Goal: Information Seeking & Learning: Learn about a topic

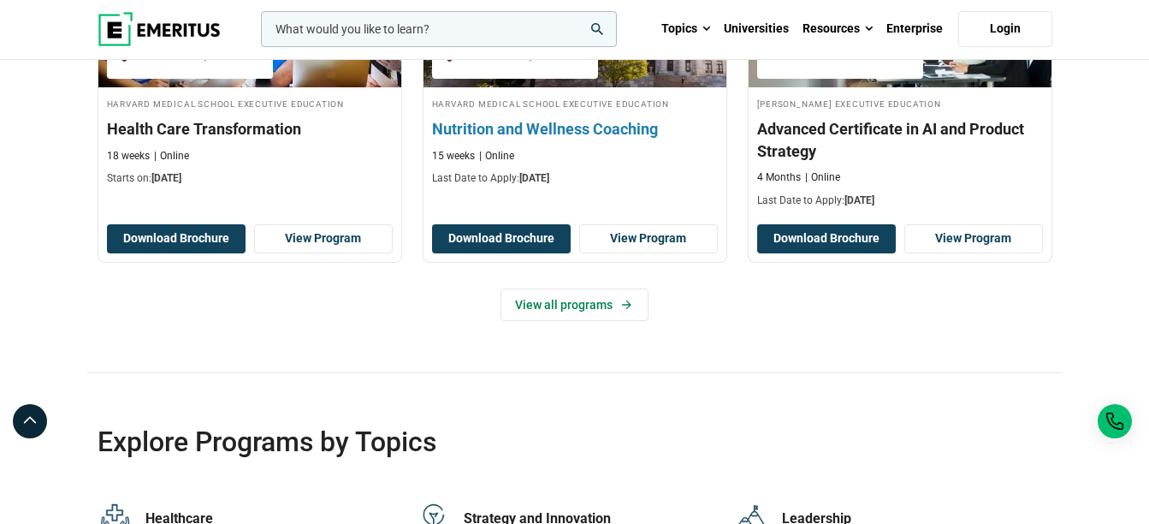
scroll to position [3080, 0]
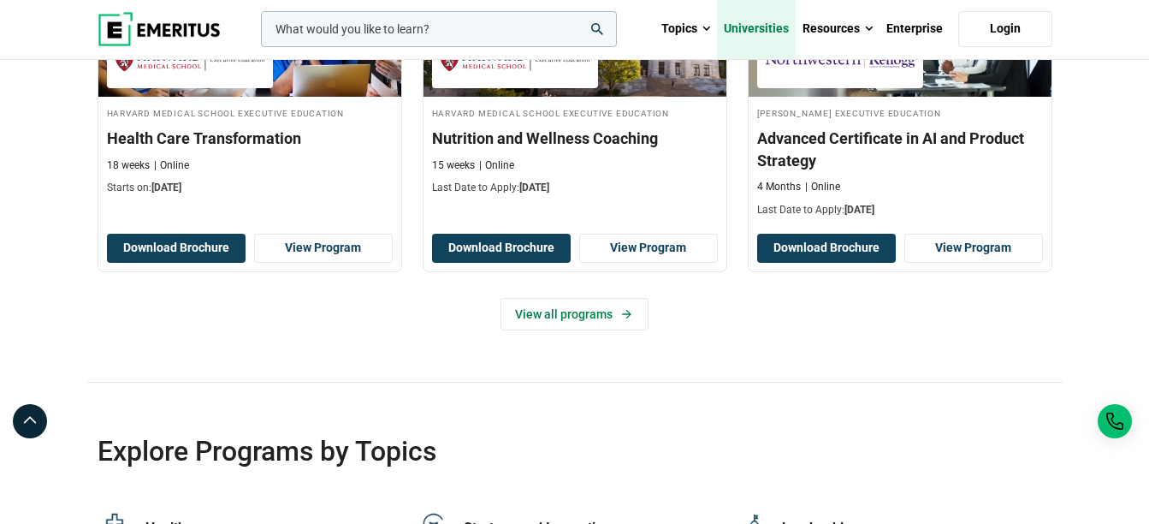
click at [773, 30] on link "Universities" at bounding box center [756, 29] width 79 height 60
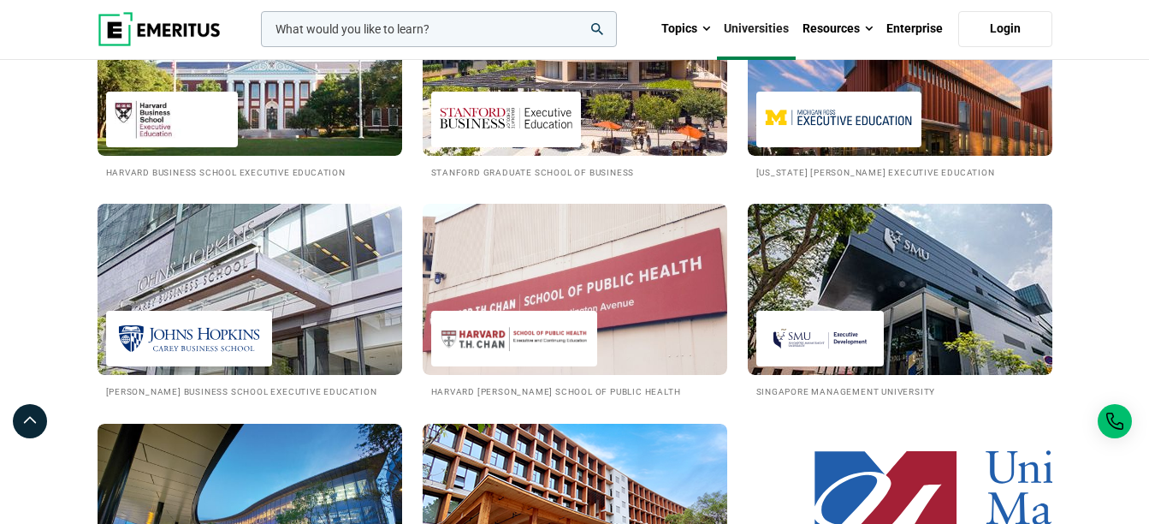
scroll to position [2310, 0]
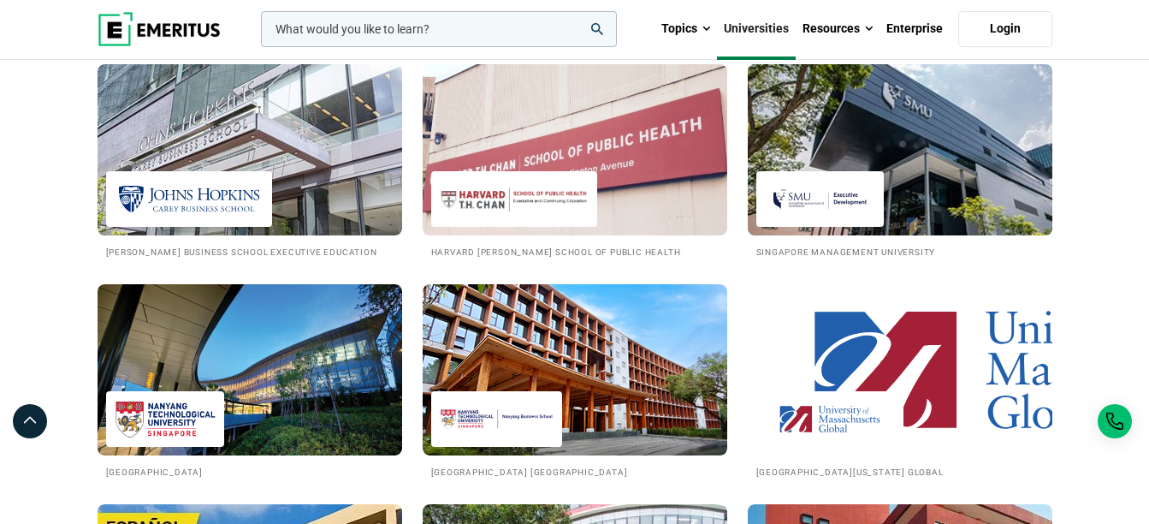
click at [850, 139] on img at bounding box center [899, 150] width 335 height 188
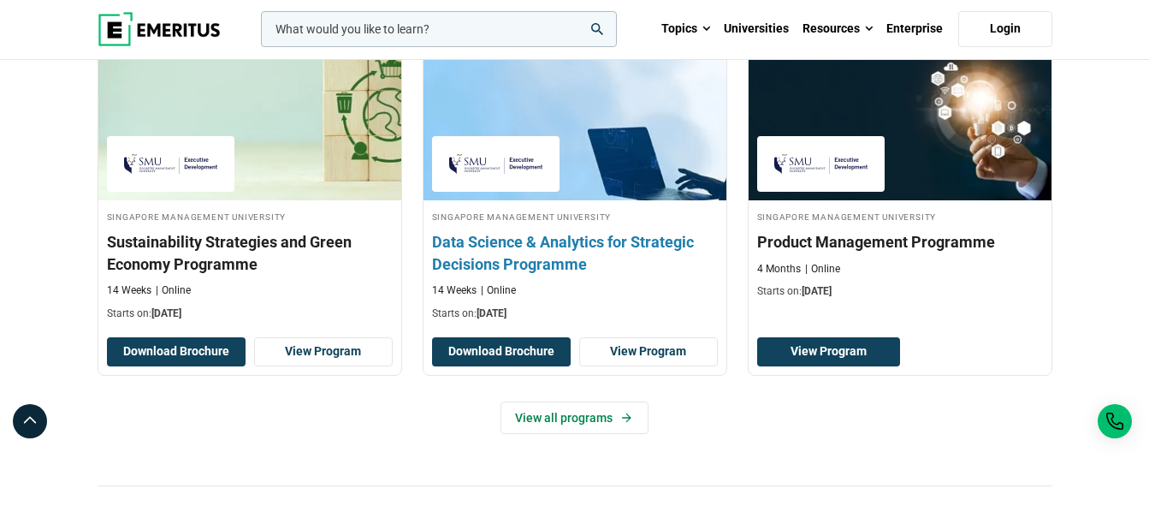
scroll to position [1198, 0]
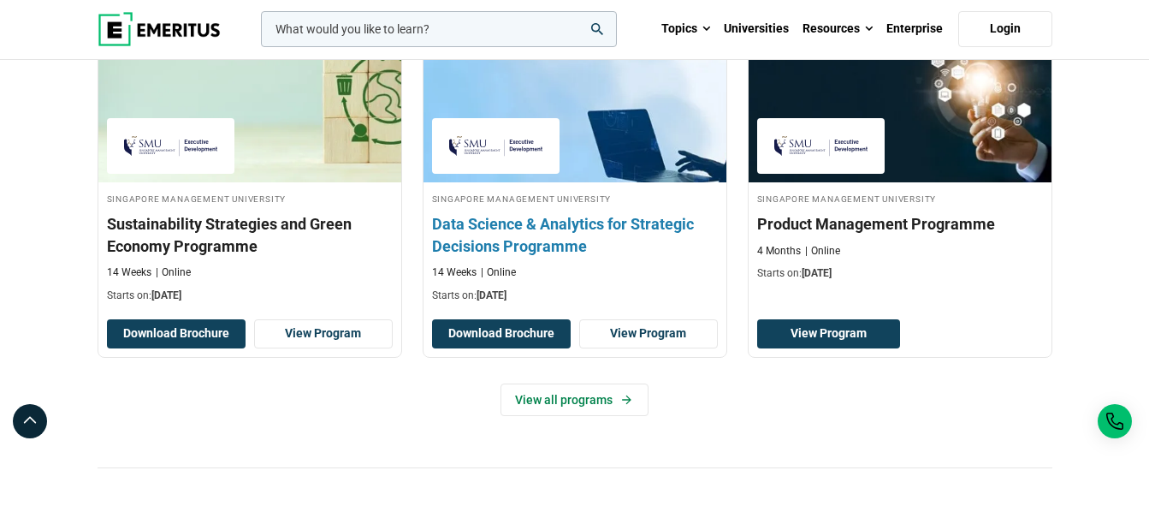
click at [550, 227] on h3 "Data Science & Analytics for Strategic Decisions Programme" at bounding box center [575, 234] width 286 height 43
